Goal: Task Accomplishment & Management: Manage account settings

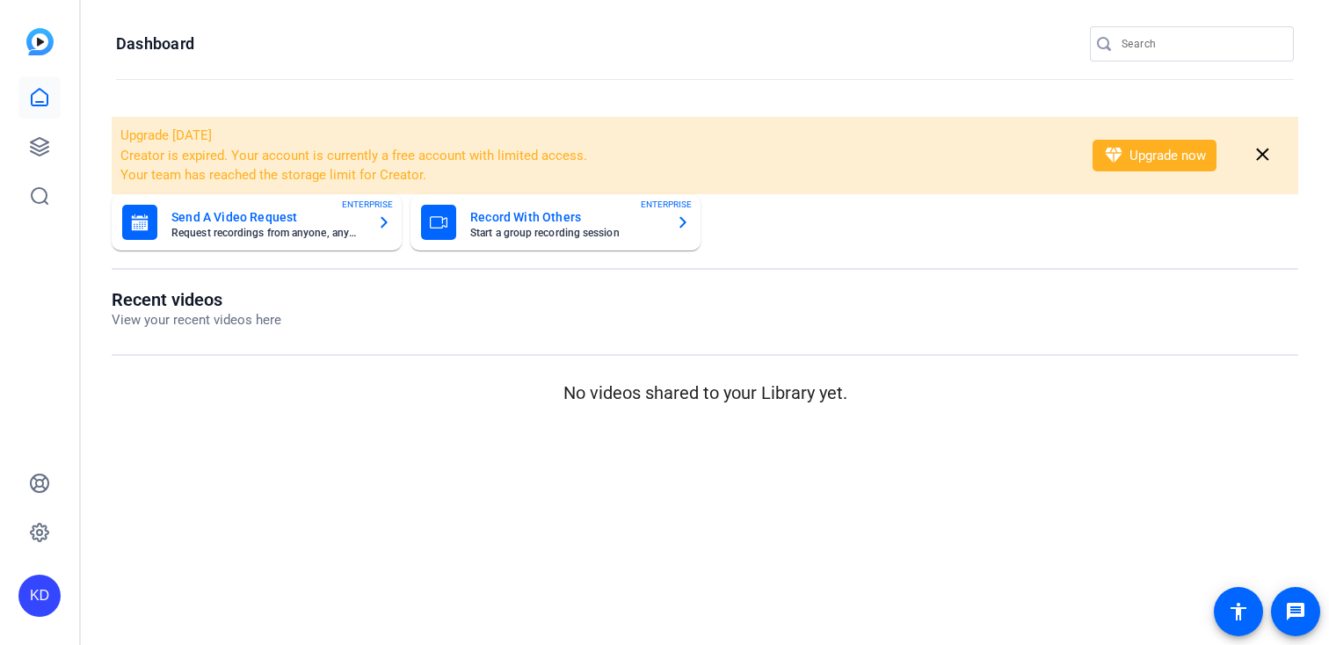
click at [1173, 44] on input "Search" at bounding box center [1200, 43] width 158 height 21
click at [9, 159] on div "KD" at bounding box center [39, 322] width 79 height 645
click at [29, 156] on icon at bounding box center [39, 146] width 21 height 21
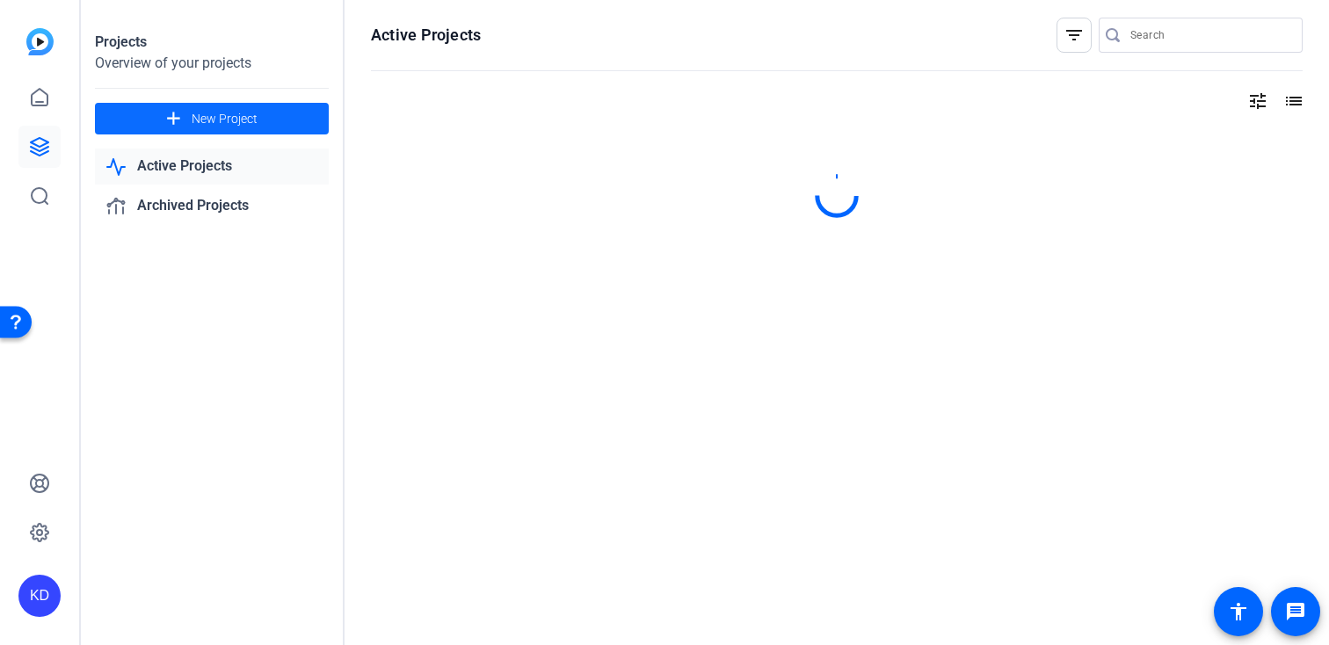
click at [299, 116] on span at bounding box center [212, 119] width 234 height 42
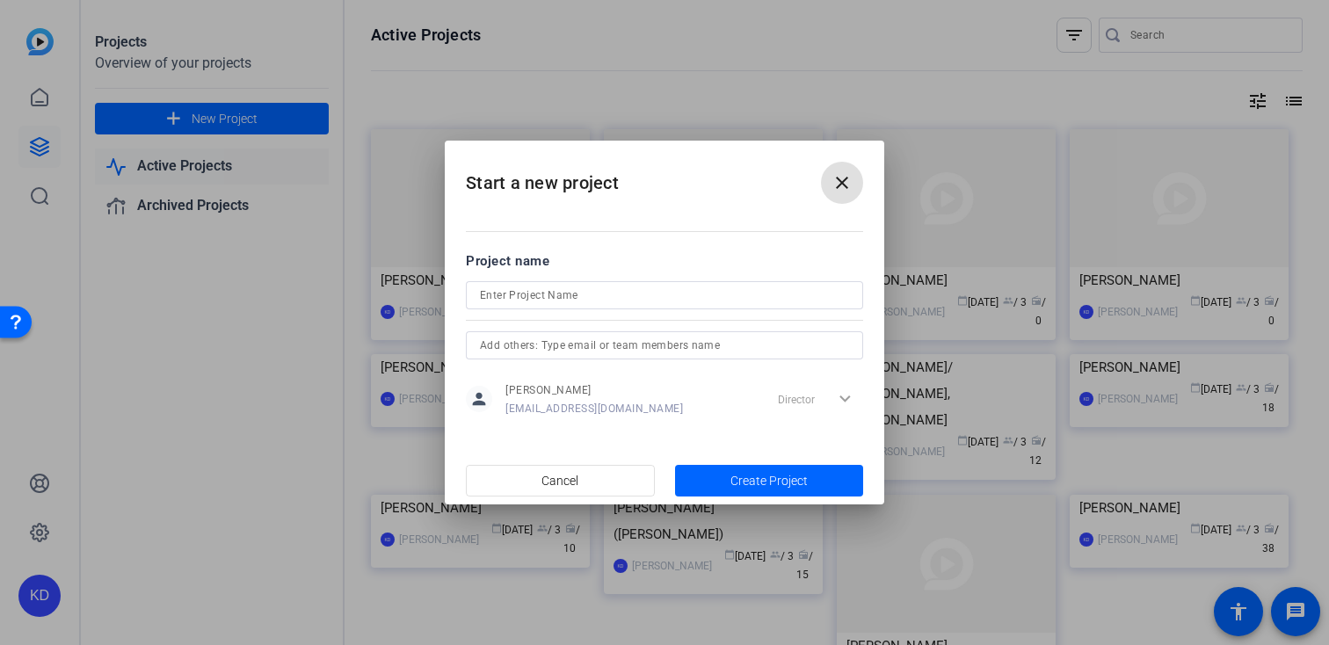
click at [559, 293] on input at bounding box center [664, 295] width 369 height 21
paste input "[PERSON_NAME]"
type input "[PERSON_NAME]"
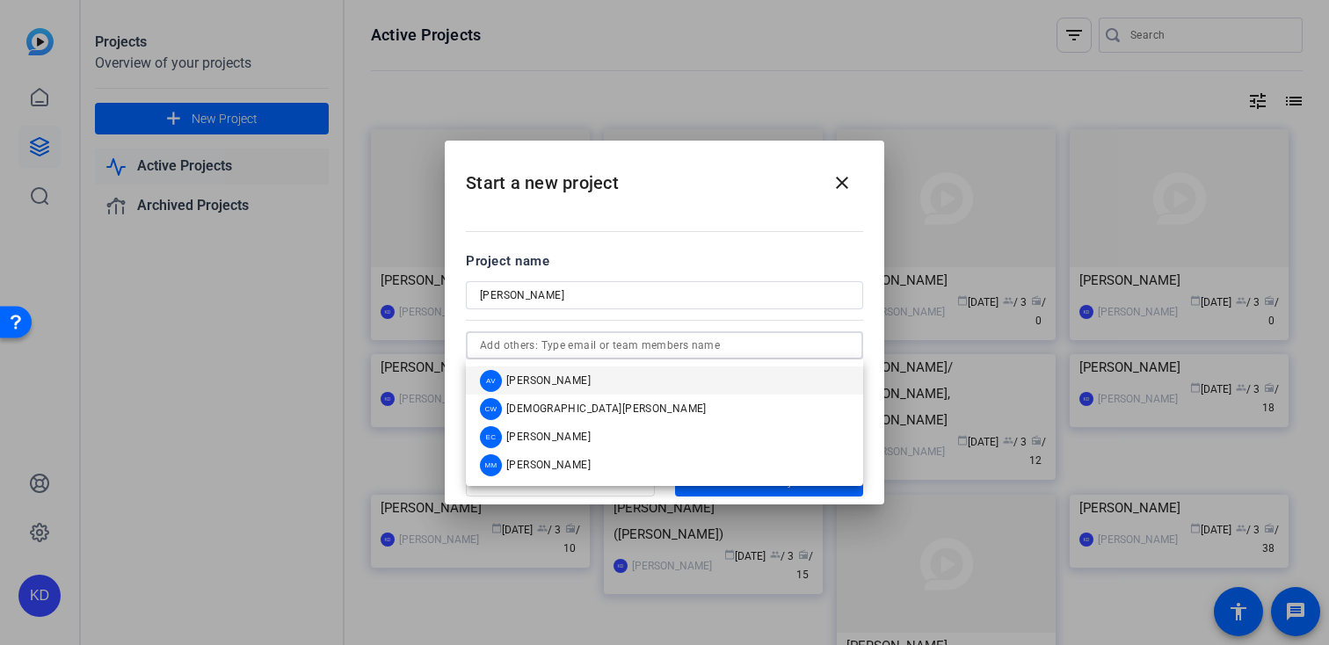
click at [554, 353] on input "text" at bounding box center [664, 345] width 369 height 21
click at [550, 377] on span "[PERSON_NAME]" at bounding box center [548, 380] width 84 height 14
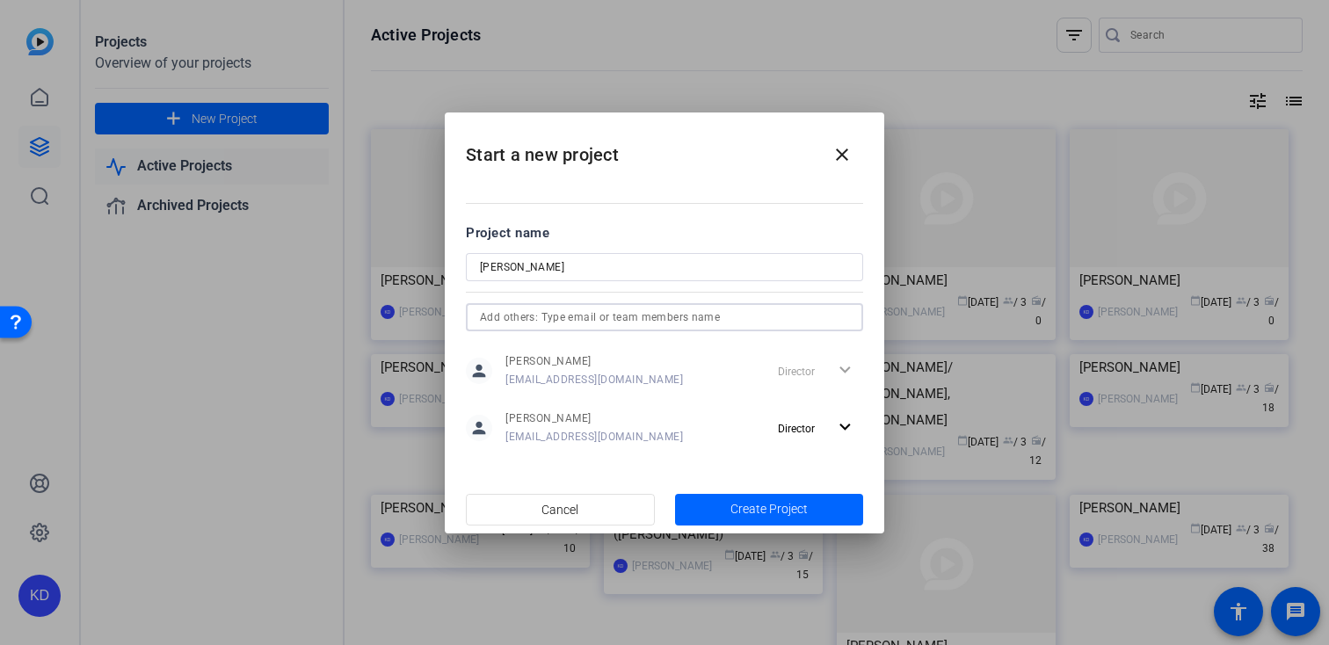
click at [583, 320] on input "text" at bounding box center [664, 317] width 369 height 21
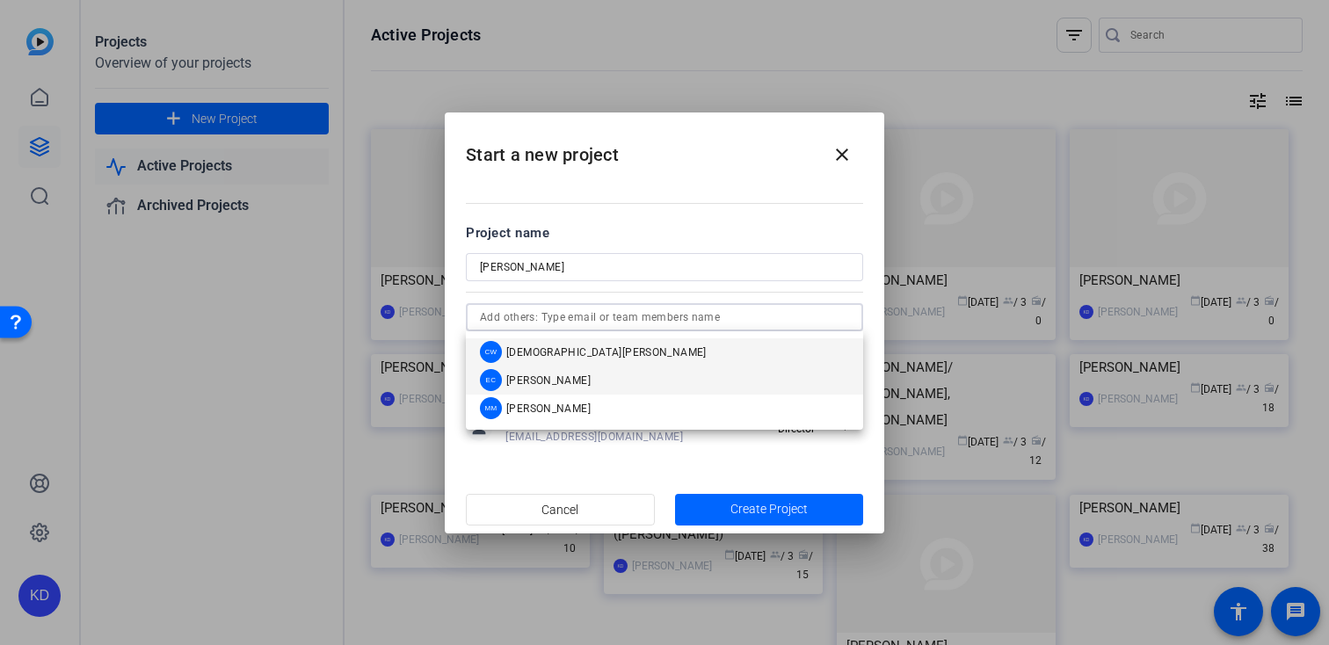
click at [562, 378] on span "[PERSON_NAME]" at bounding box center [548, 380] width 84 height 14
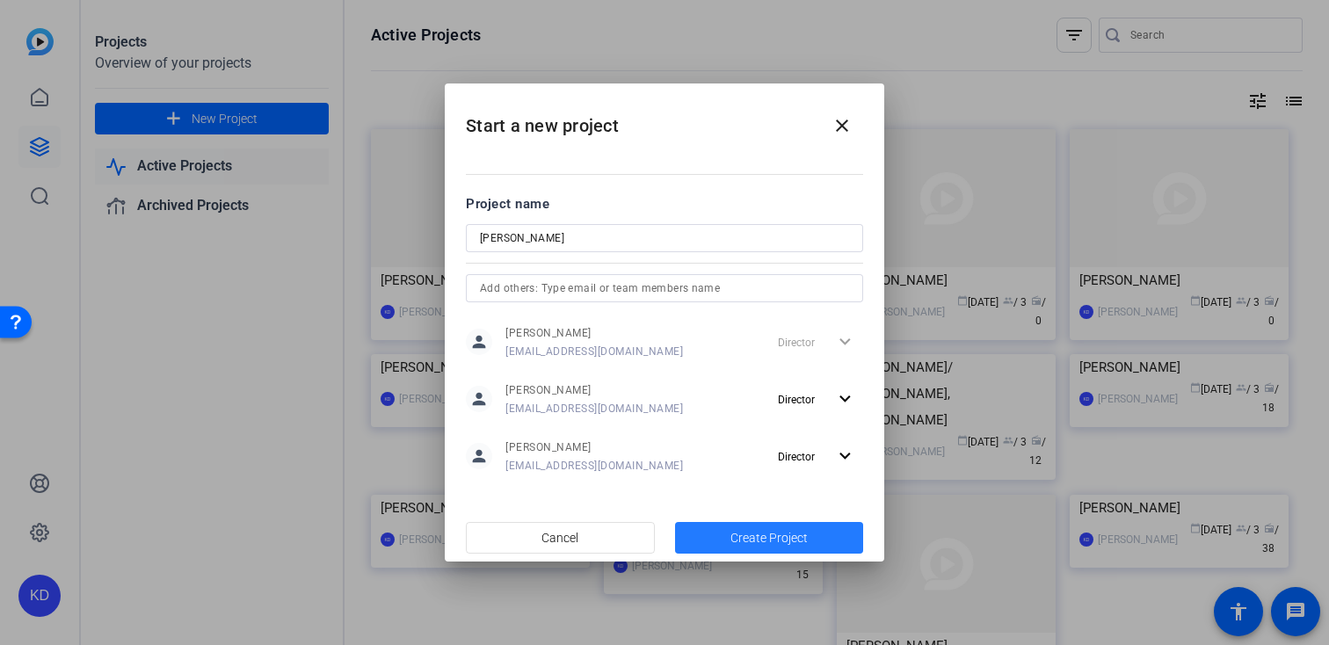
click at [745, 539] on span "Create Project" at bounding box center [768, 538] width 77 height 18
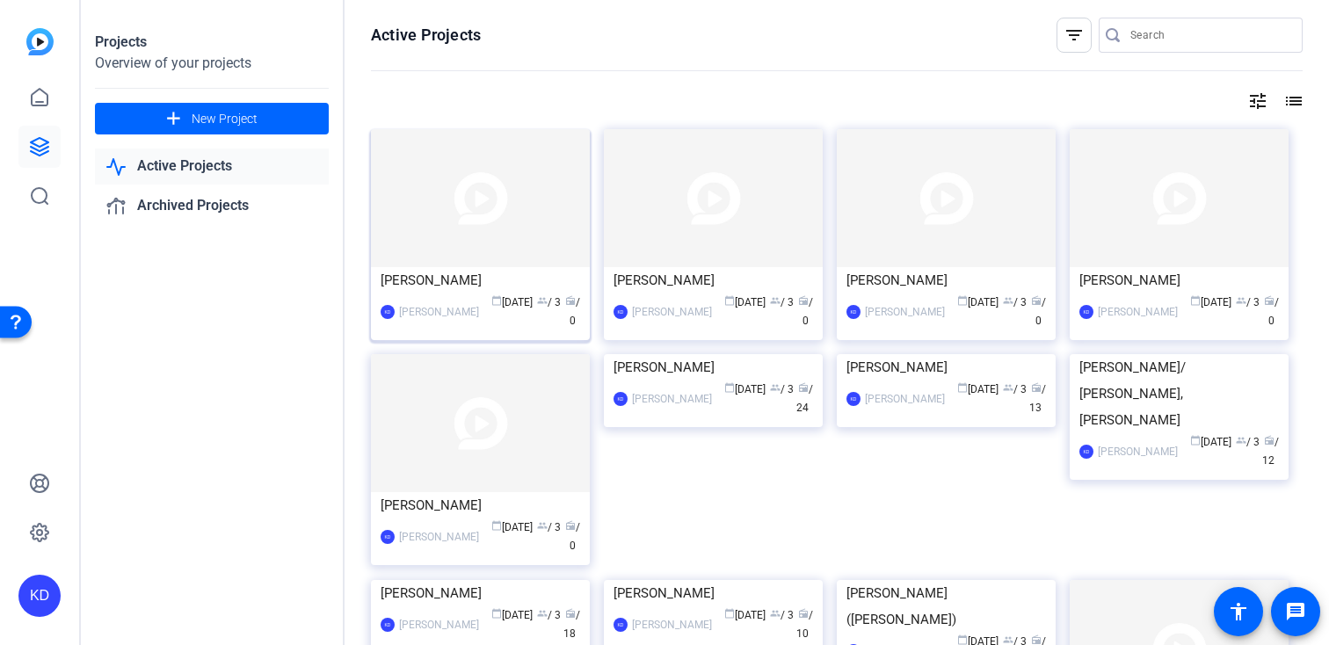
click at [529, 250] on img at bounding box center [480, 198] width 219 height 138
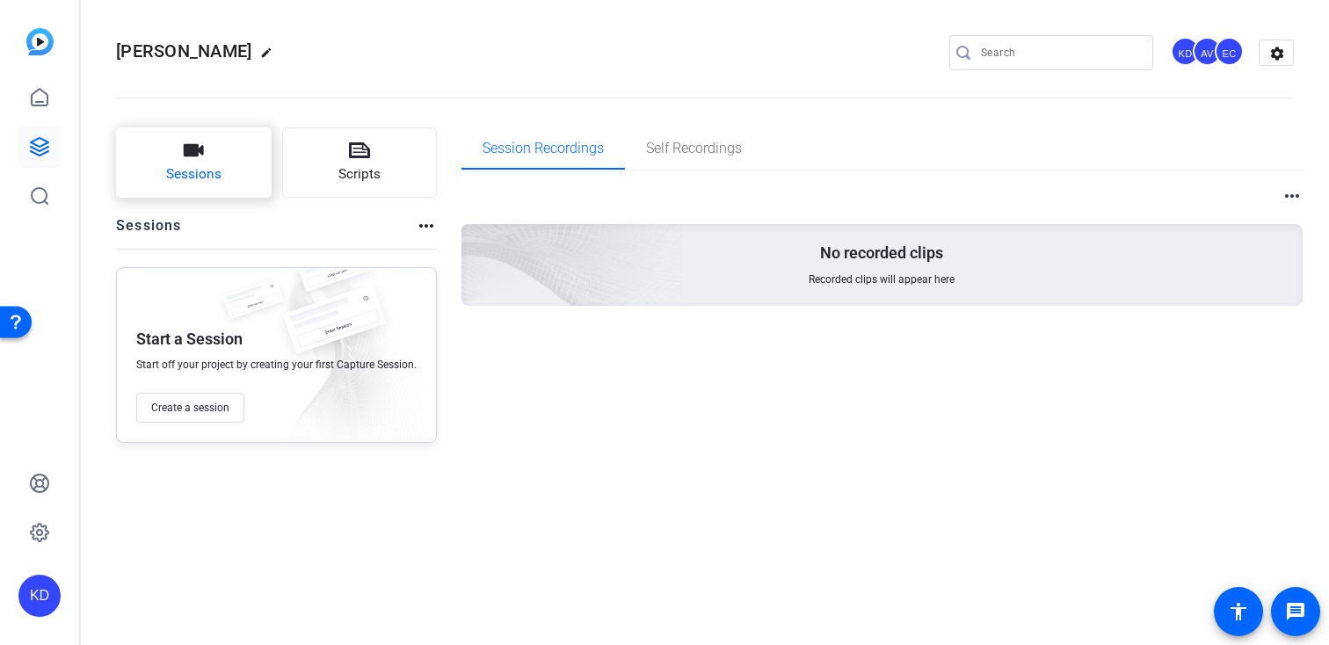
click at [214, 171] on span "Sessions" at bounding box center [193, 174] width 55 height 20
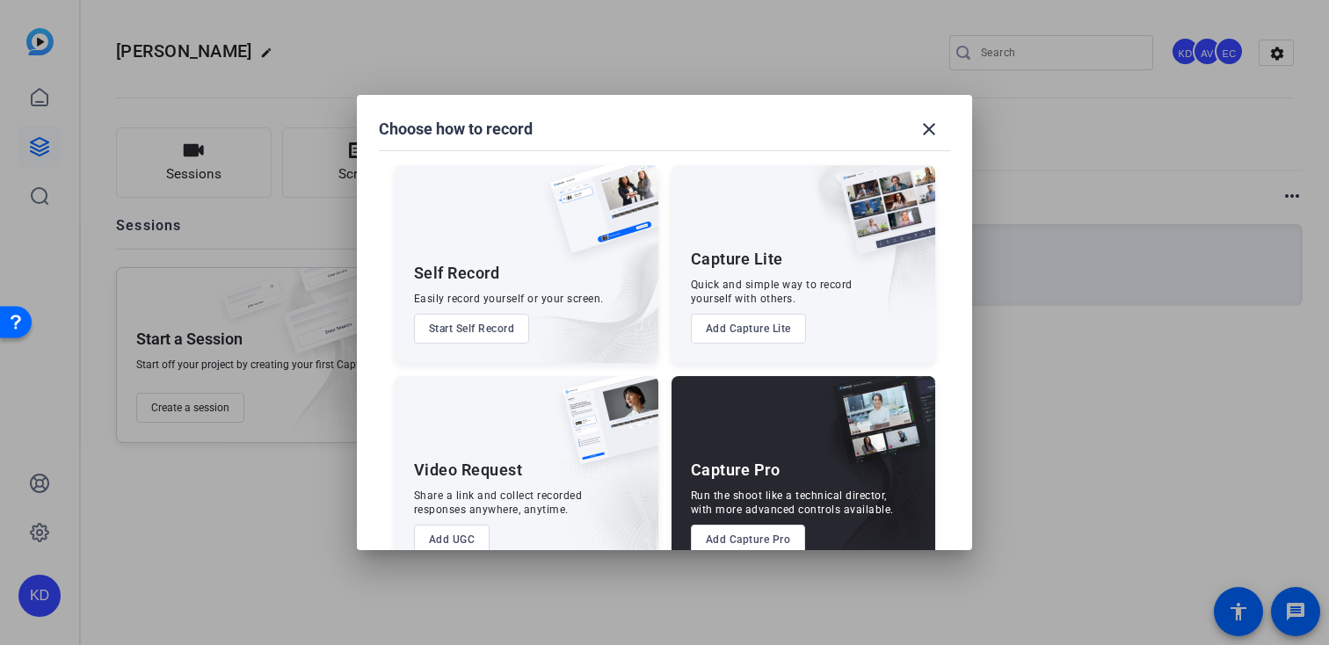
click at [710, 529] on button "Add Capture Pro" at bounding box center [748, 540] width 115 height 30
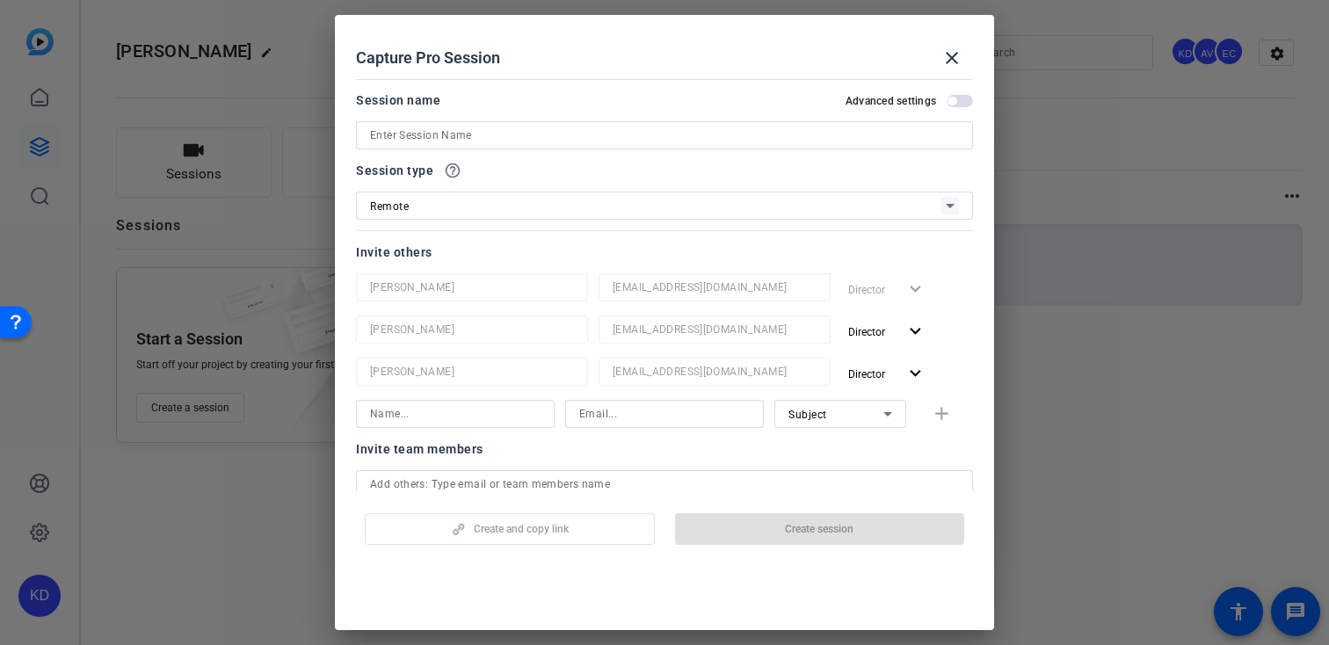
click at [493, 136] on input at bounding box center [664, 135] width 589 height 21
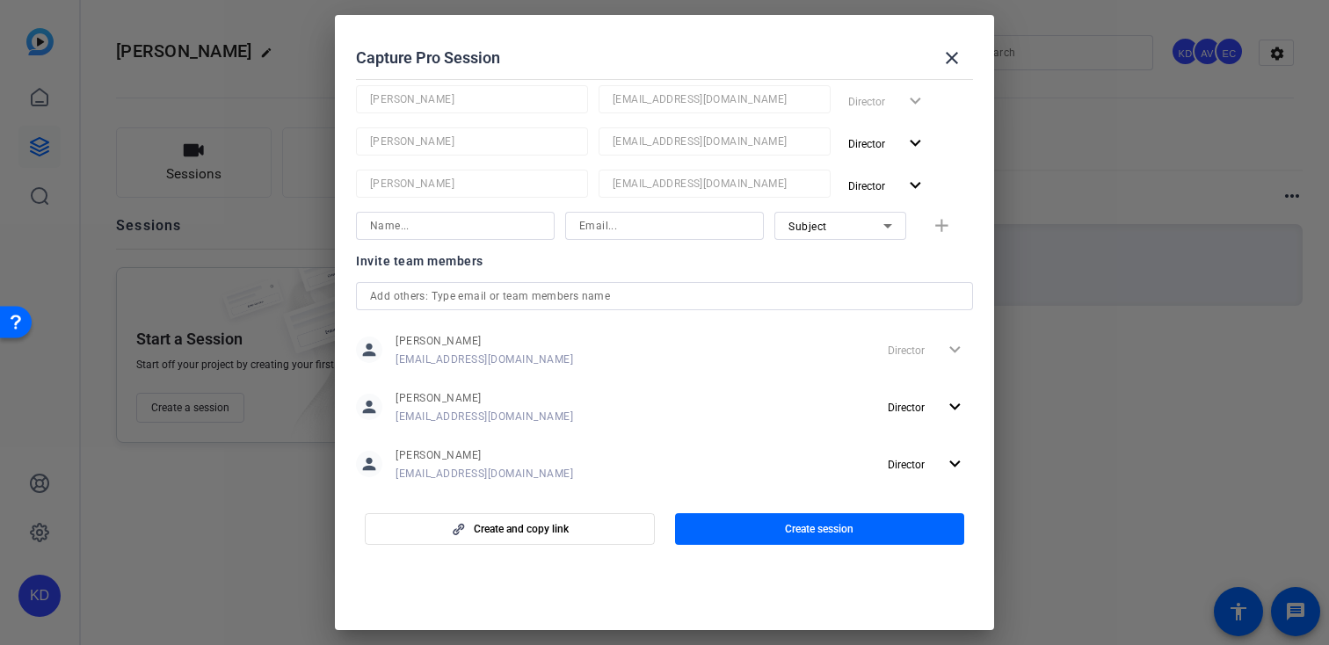
scroll to position [220, 0]
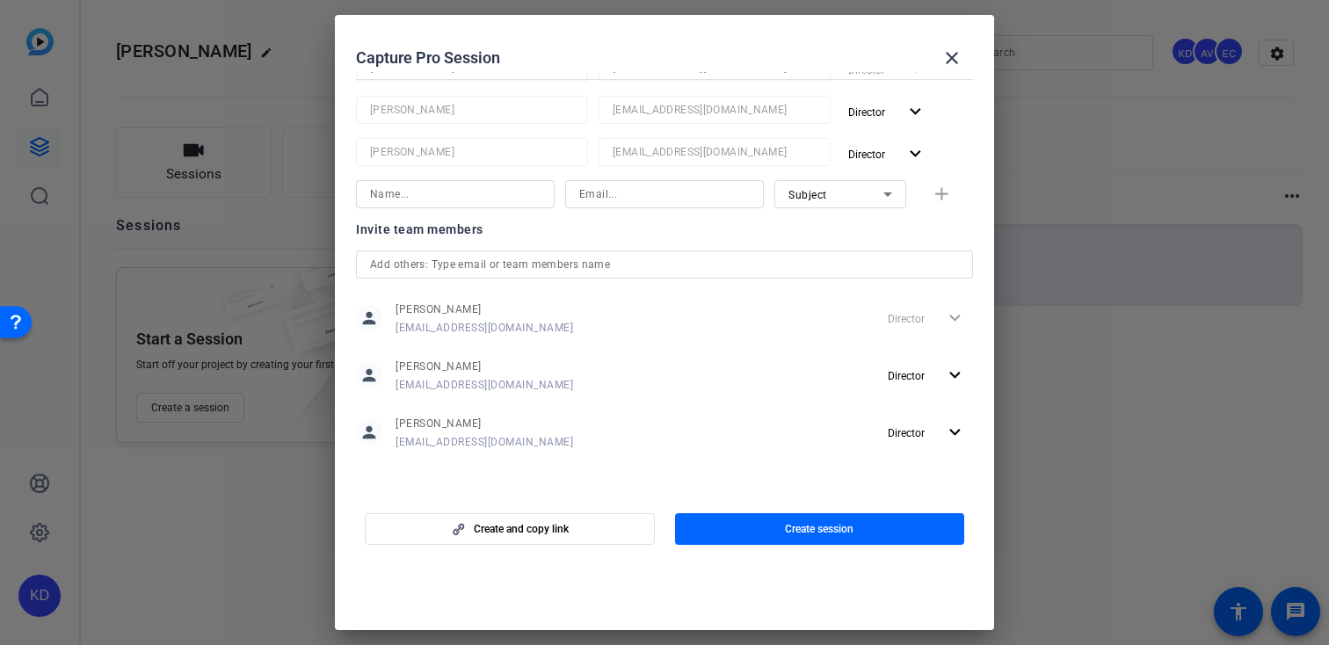
type input "[PERSON_NAME],Nedim_Shoot01_TBD"
click at [630, 198] on input at bounding box center [664, 194] width 170 height 21
paste input "[EMAIL_ADDRESS][DOMAIN_NAME]"
type input "[EMAIL_ADDRESS][DOMAIN_NAME]"
click at [475, 199] on input at bounding box center [455, 194] width 170 height 21
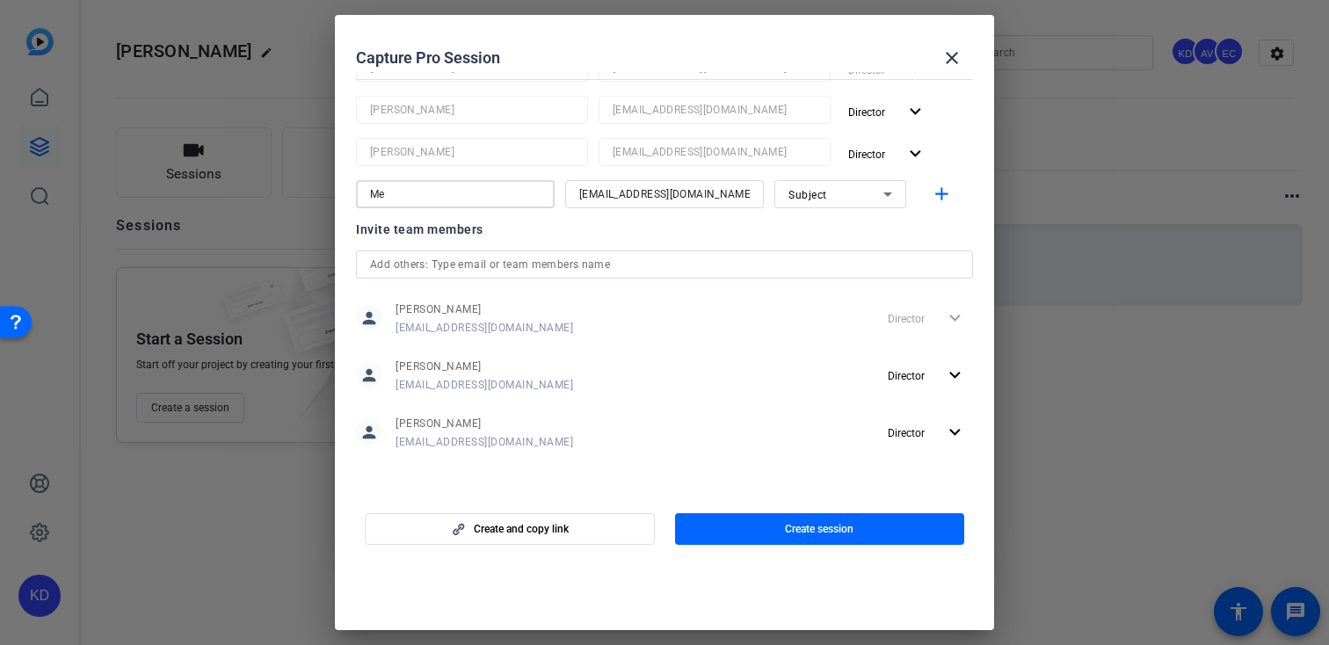
type input "M"
type input "[PERSON_NAME]"
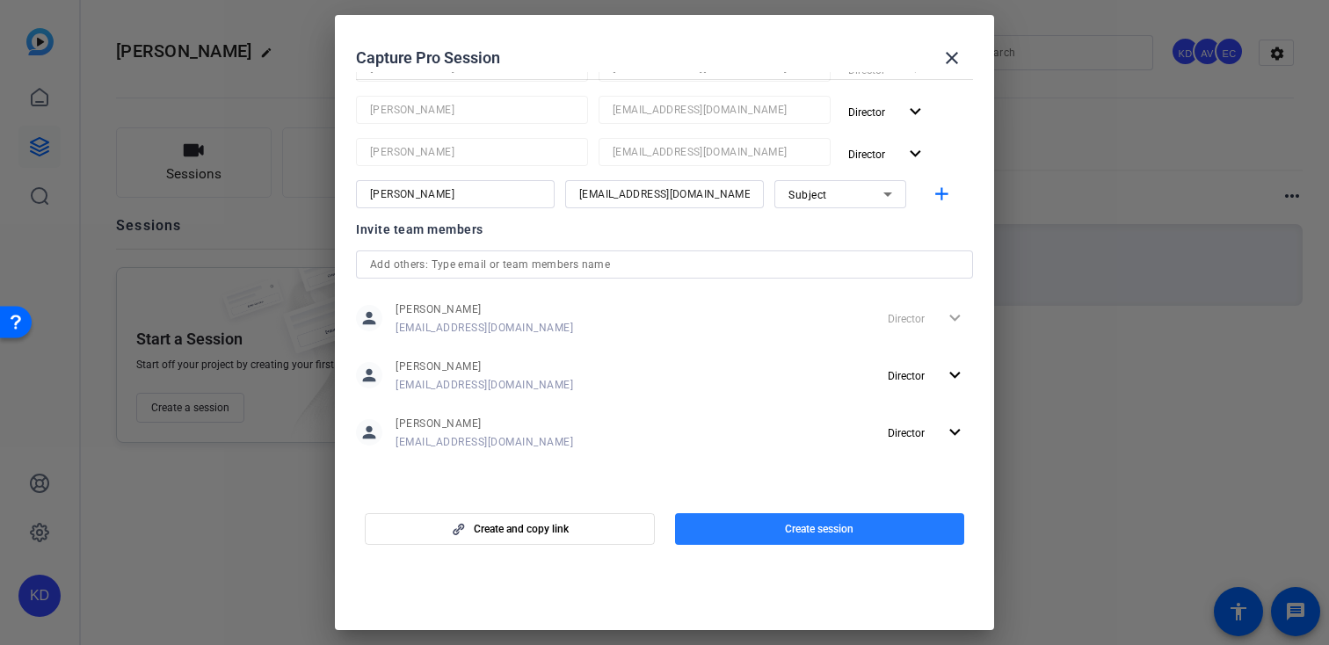
click at [781, 532] on span "button" at bounding box center [820, 529] width 290 height 42
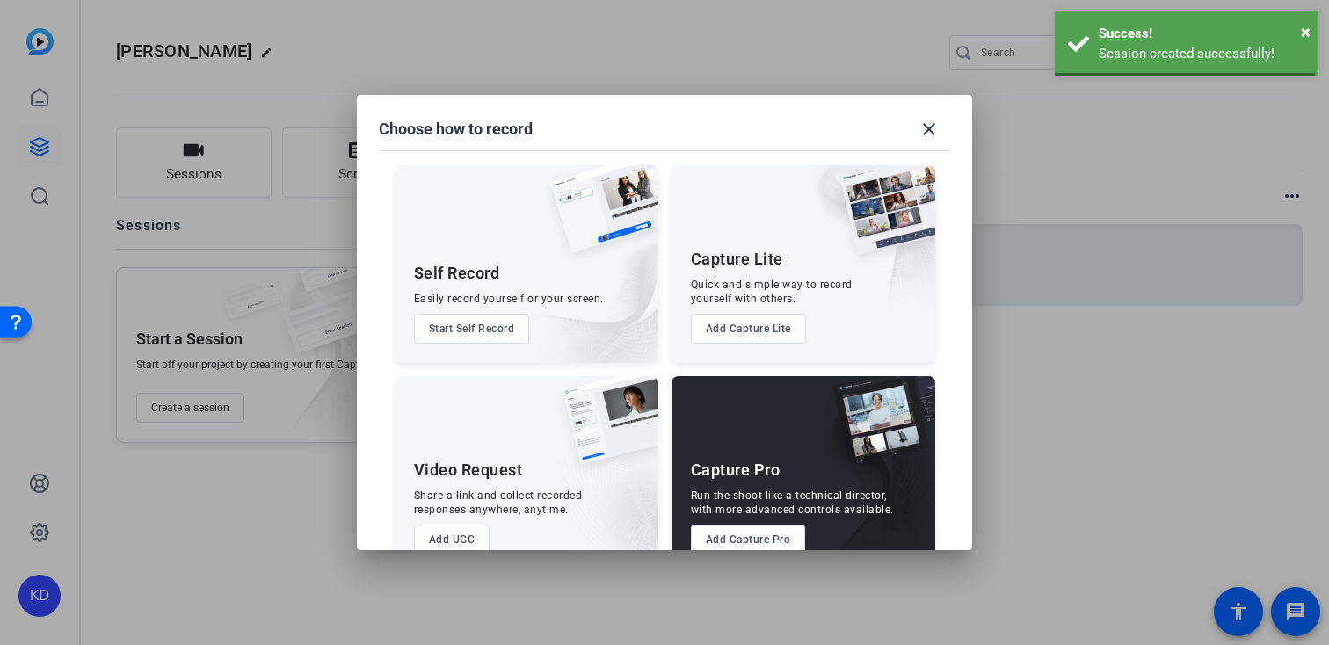
scroll to position [5, 0]
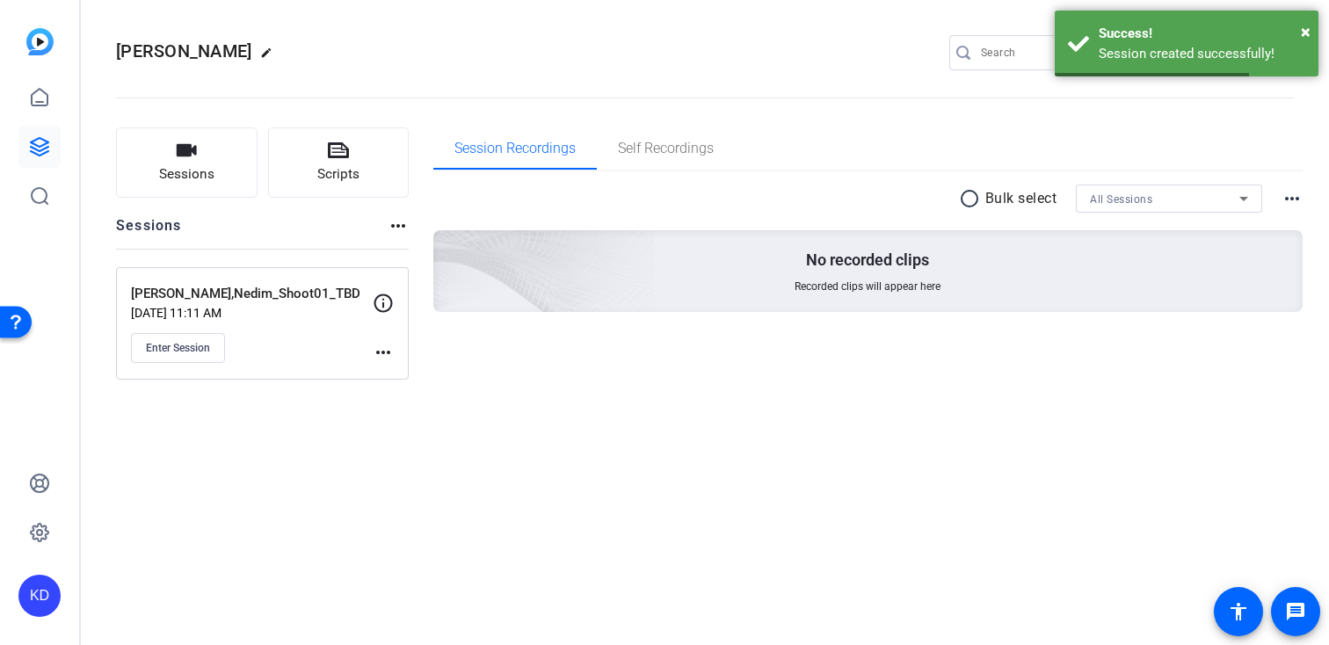
click at [389, 355] on mat-icon "more_horiz" at bounding box center [383, 352] width 21 height 21
click at [397, 377] on span "Edit Session" at bounding box center [427, 377] width 80 height 21
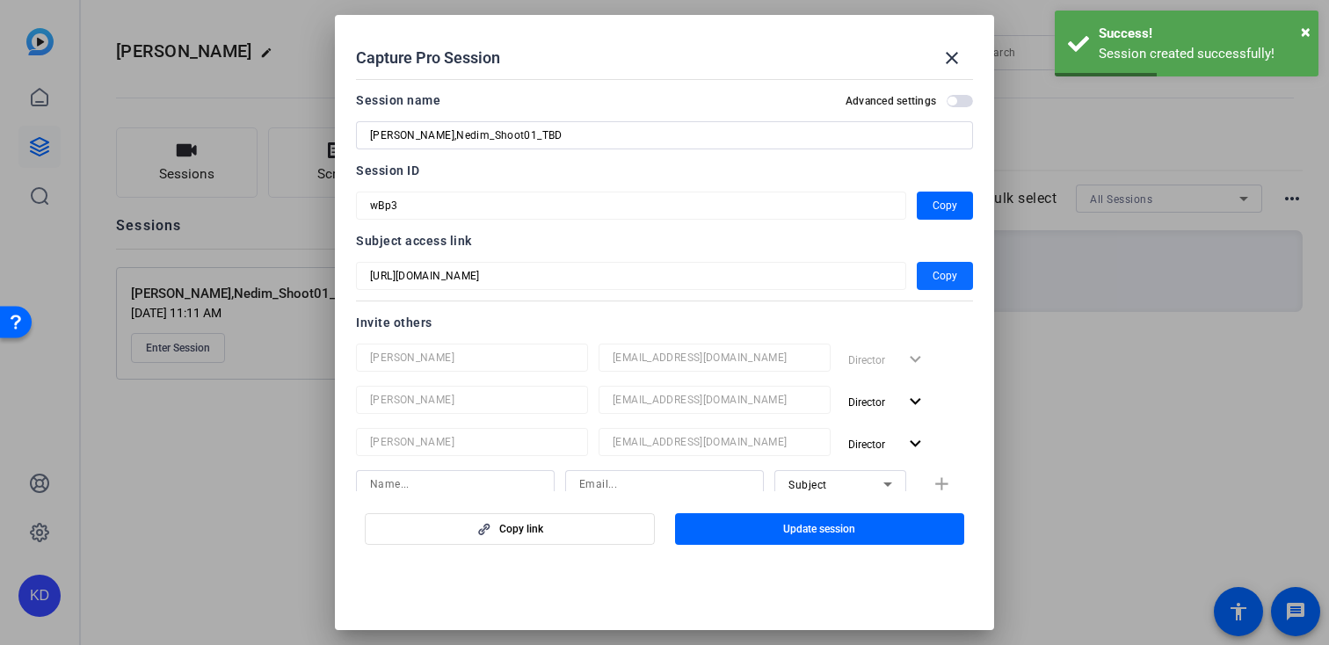
click at [943, 280] on span "Copy" at bounding box center [944, 275] width 25 height 21
